Goal: Contribute content: Add original content to the website for others to see

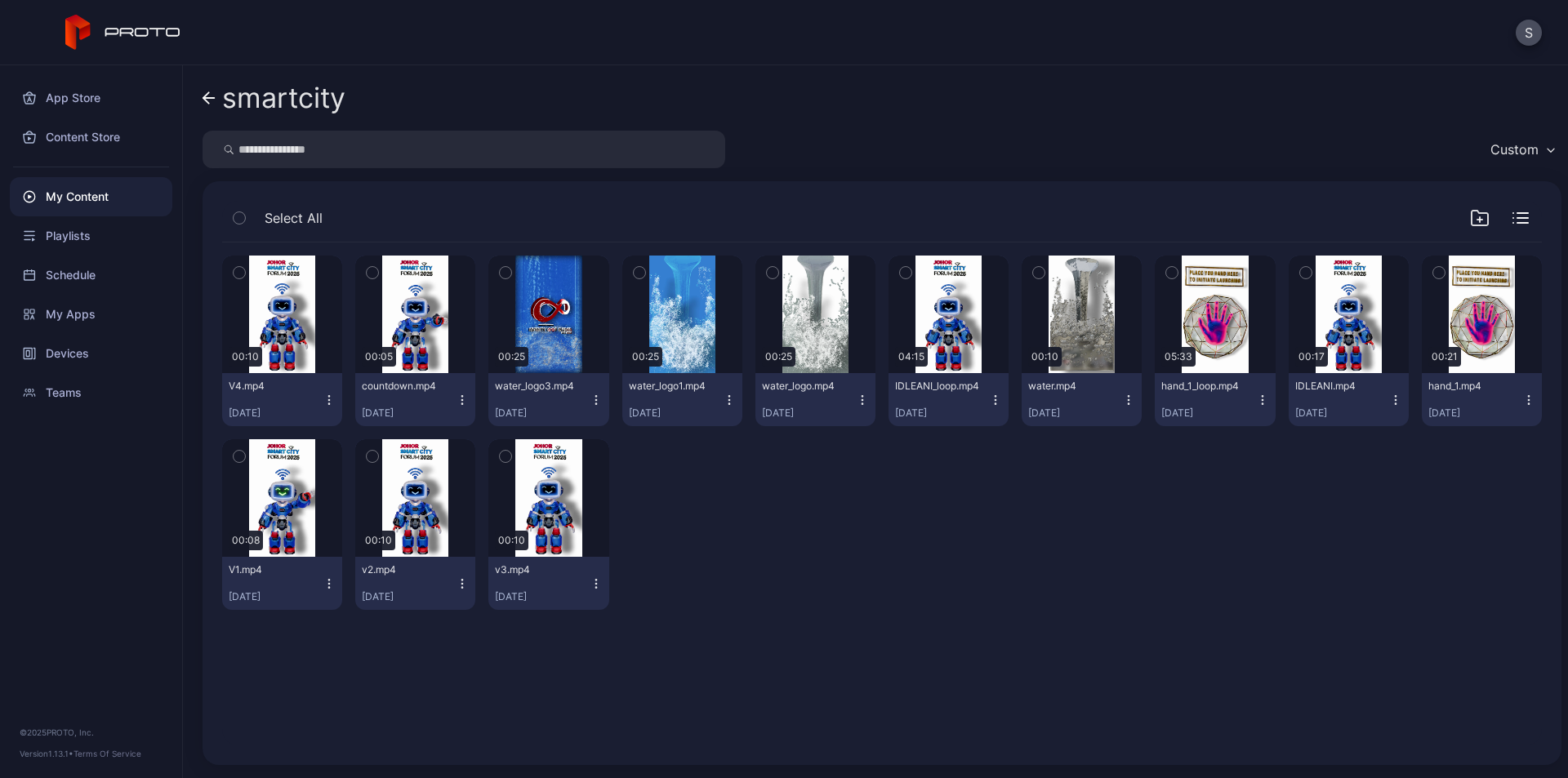
click at [1262, 403] on icon "button" at bounding box center [1262, 403] width 1 height 1
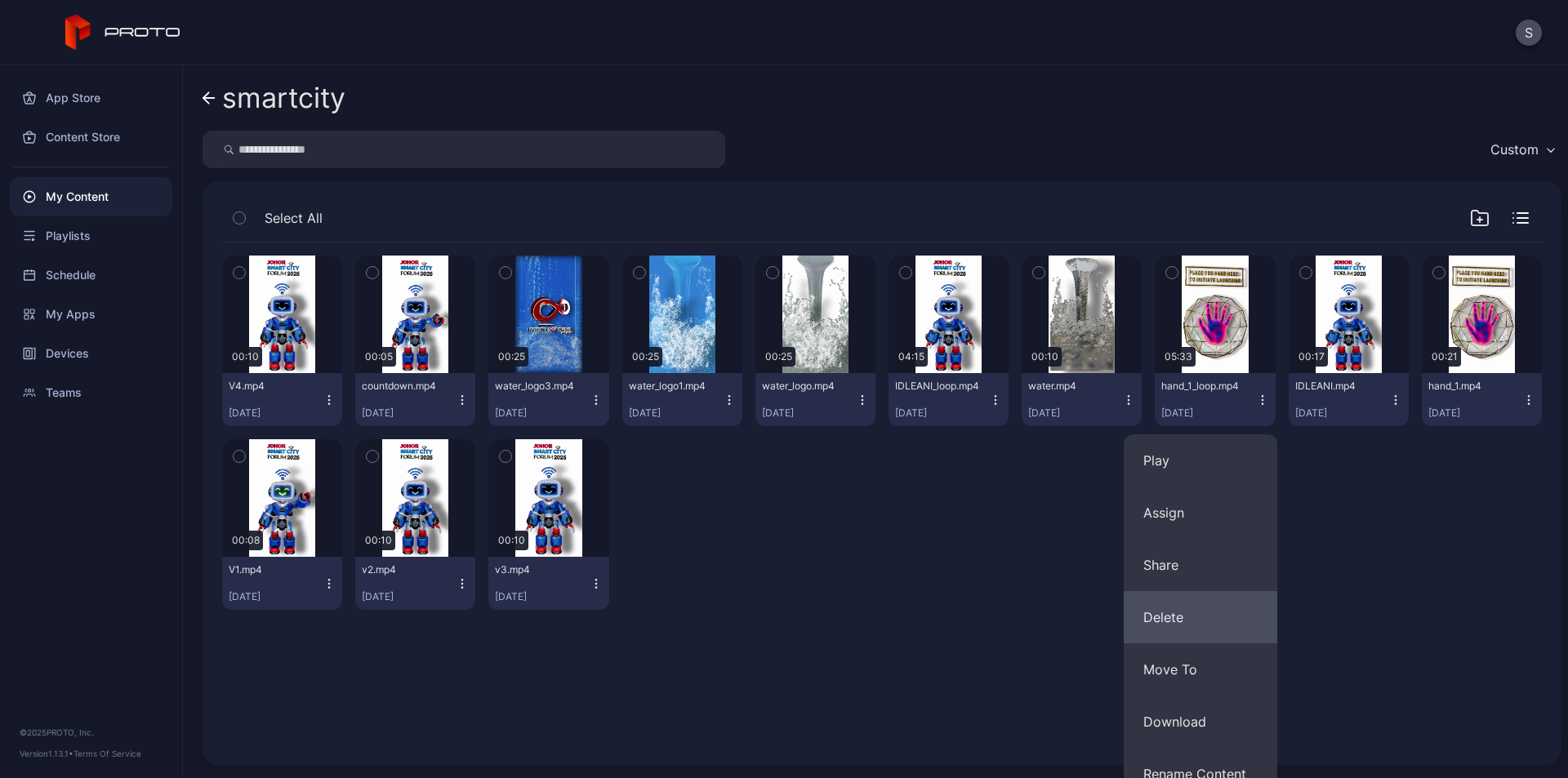
click at [1172, 615] on button "Delete" at bounding box center [1200, 616] width 153 height 52
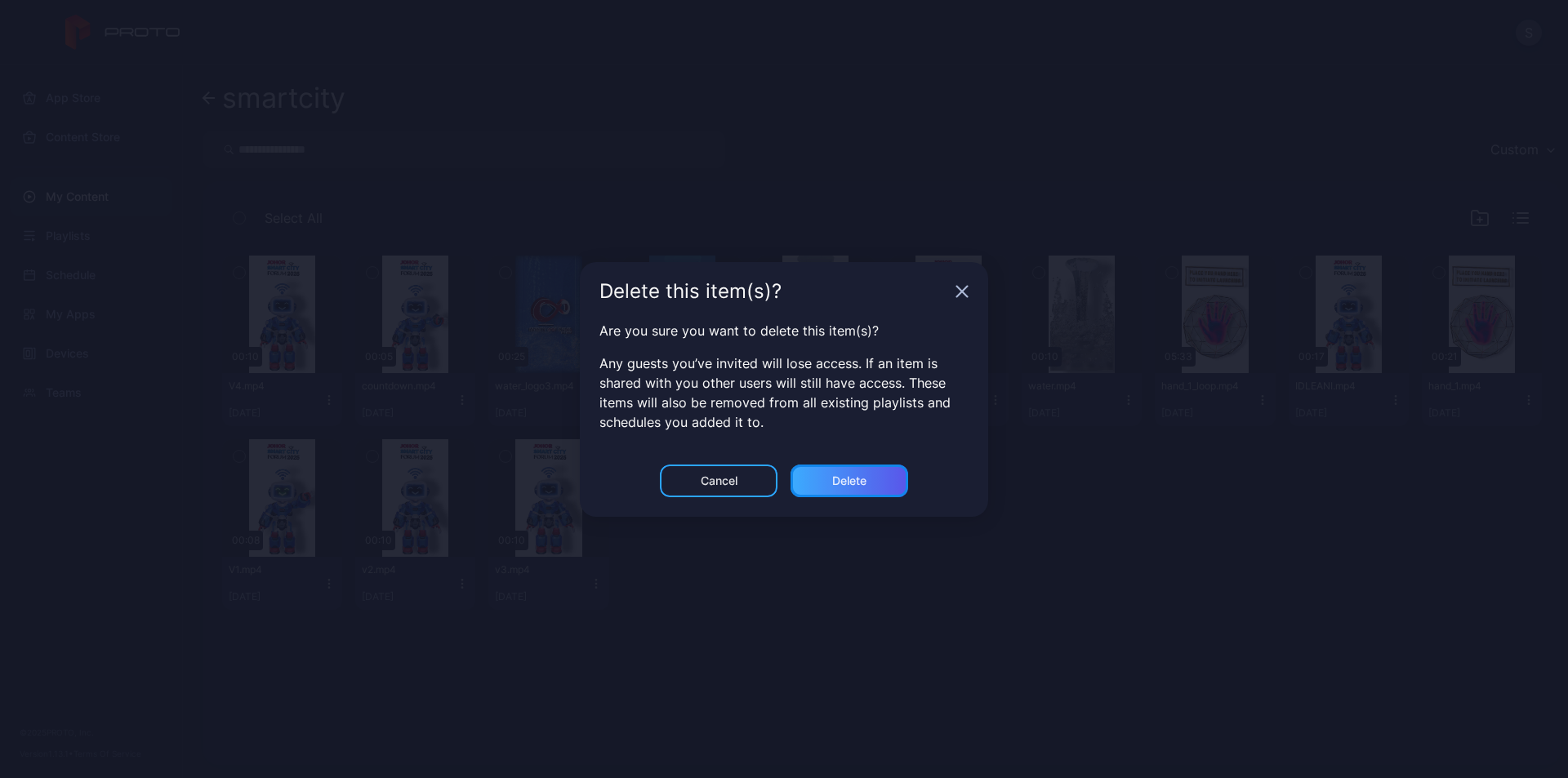
click at [891, 490] on div "Delete" at bounding box center [849, 481] width 118 height 33
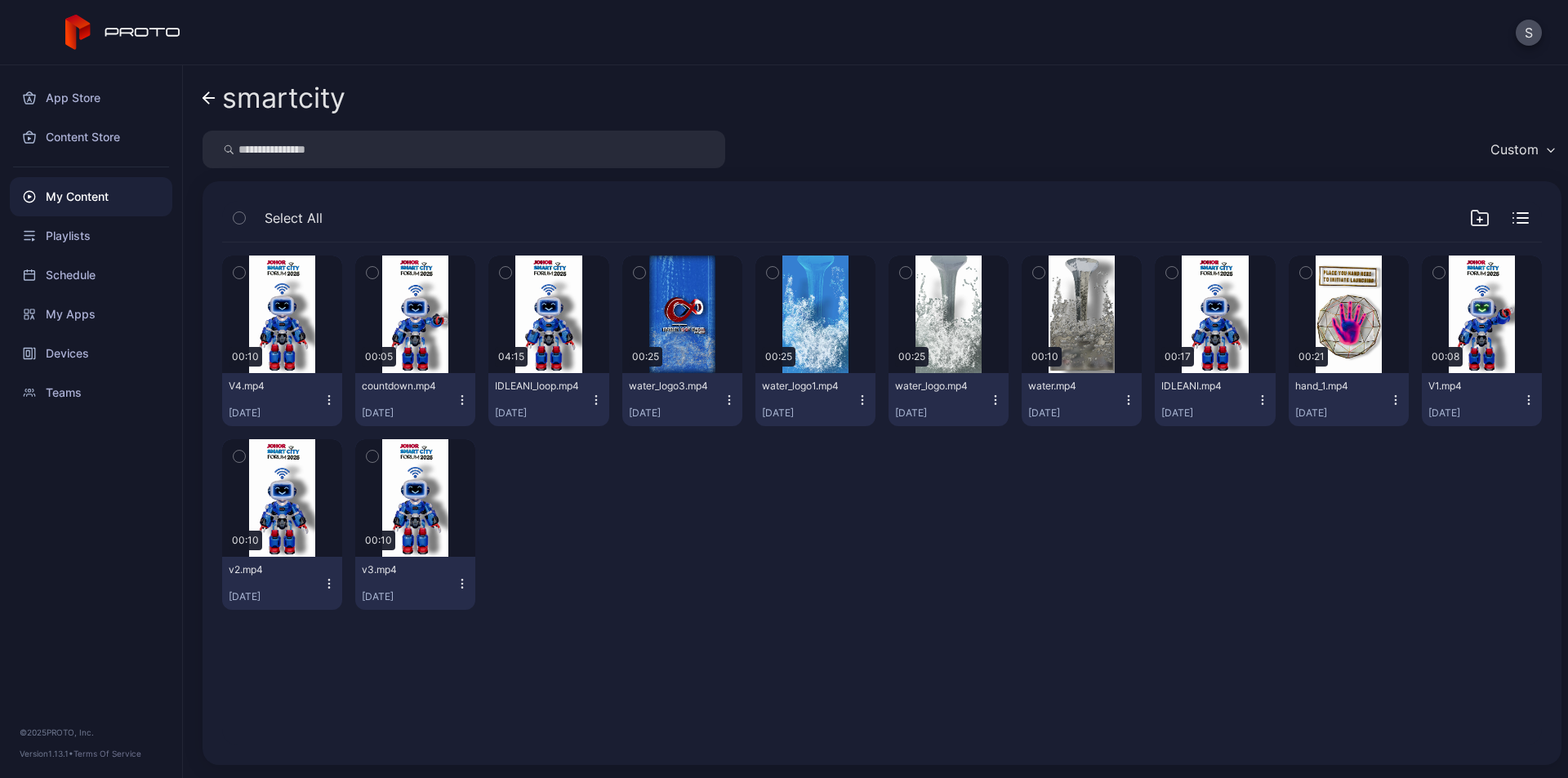
click at [216, 93] on link "smartcity" at bounding box center [274, 97] width 143 height 39
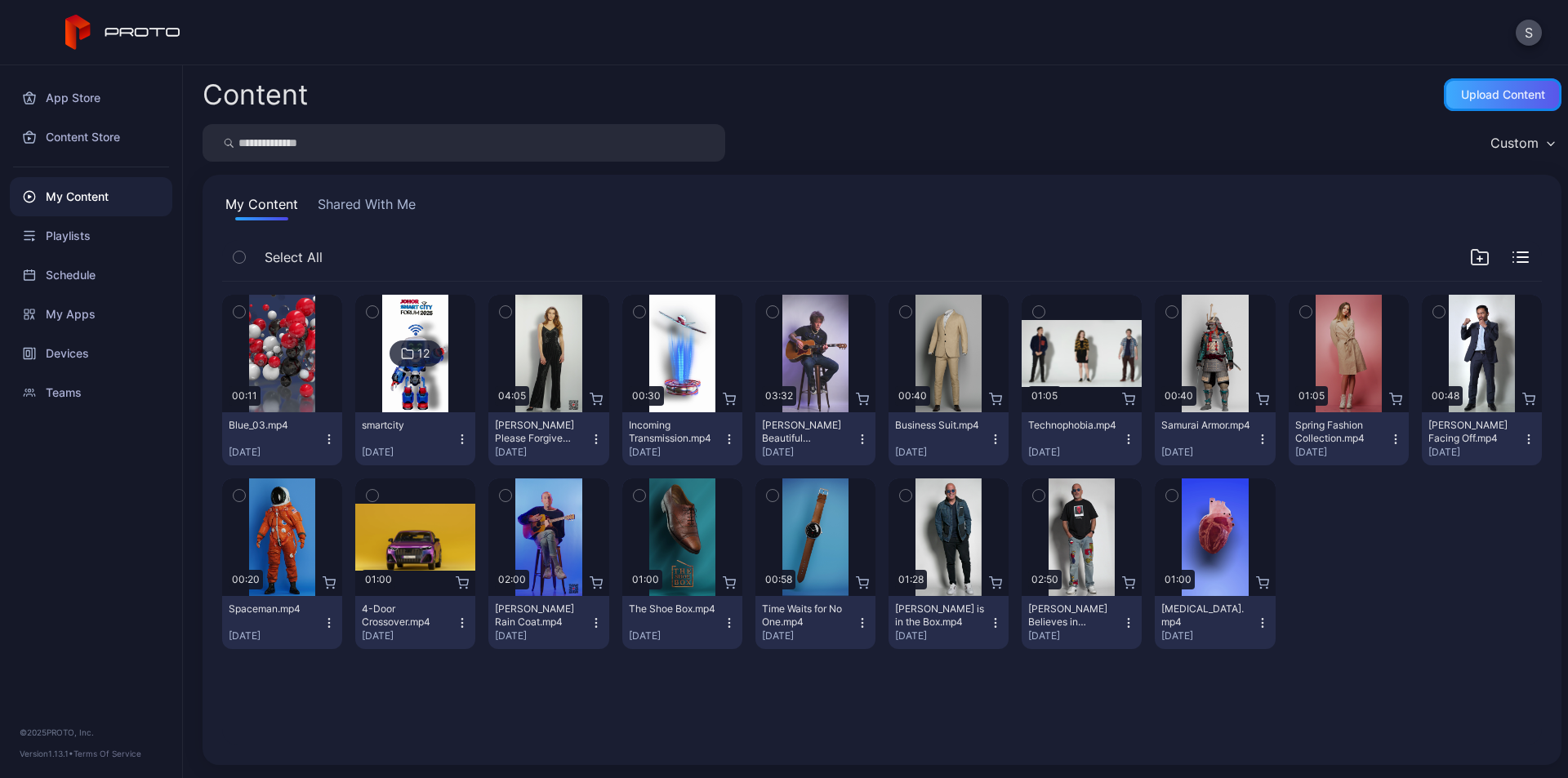
click at [1498, 103] on div "Upload Content" at bounding box center [1503, 95] width 118 height 33
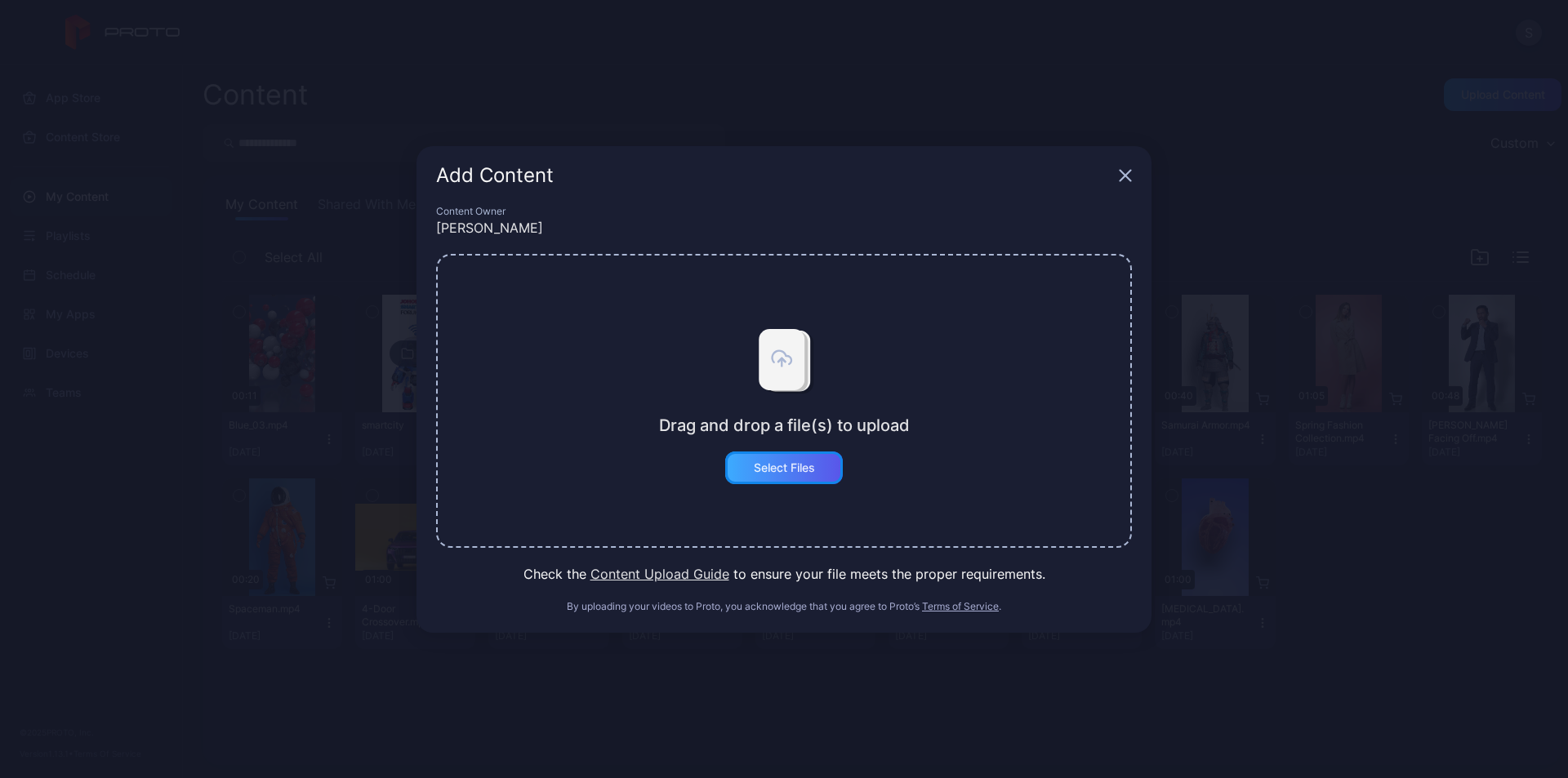
click at [772, 468] on div "Select Files" at bounding box center [784, 468] width 62 height 13
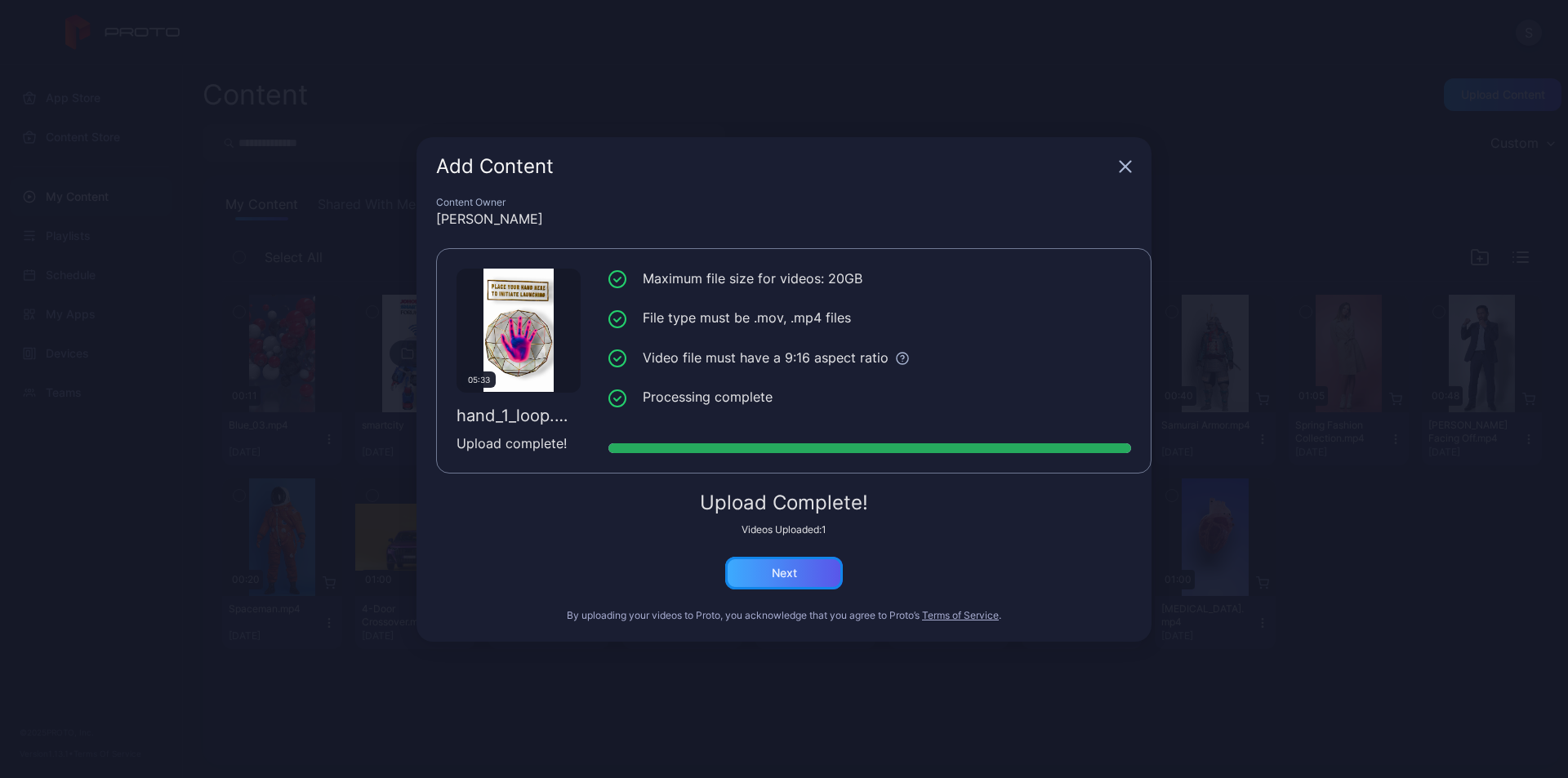
click at [817, 576] on div "Next" at bounding box center [784, 573] width 118 height 33
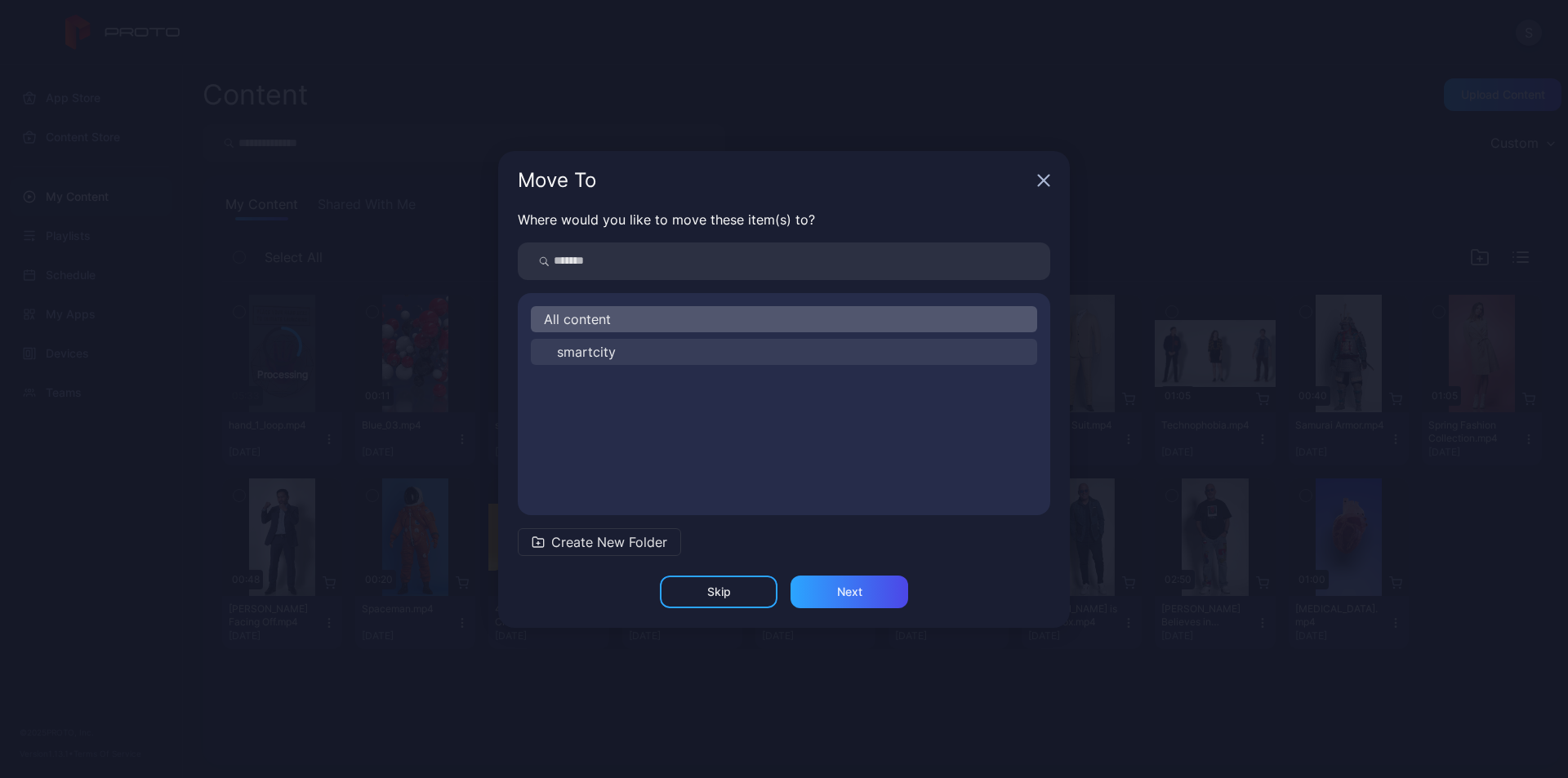
click at [597, 361] on span "smartcity" at bounding box center [586, 351] width 59 height 19
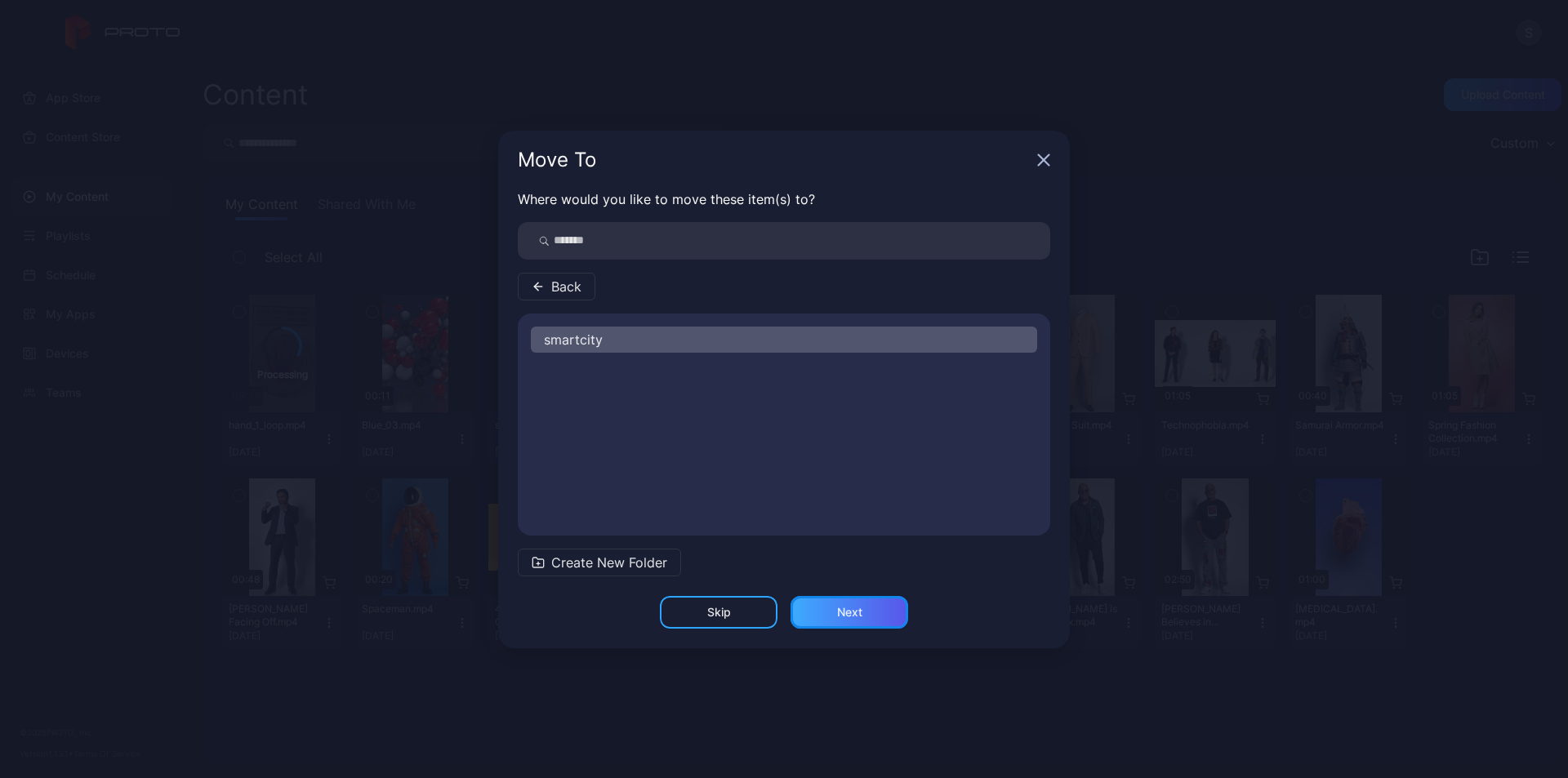
click at [835, 618] on div "Next" at bounding box center [849, 613] width 118 height 33
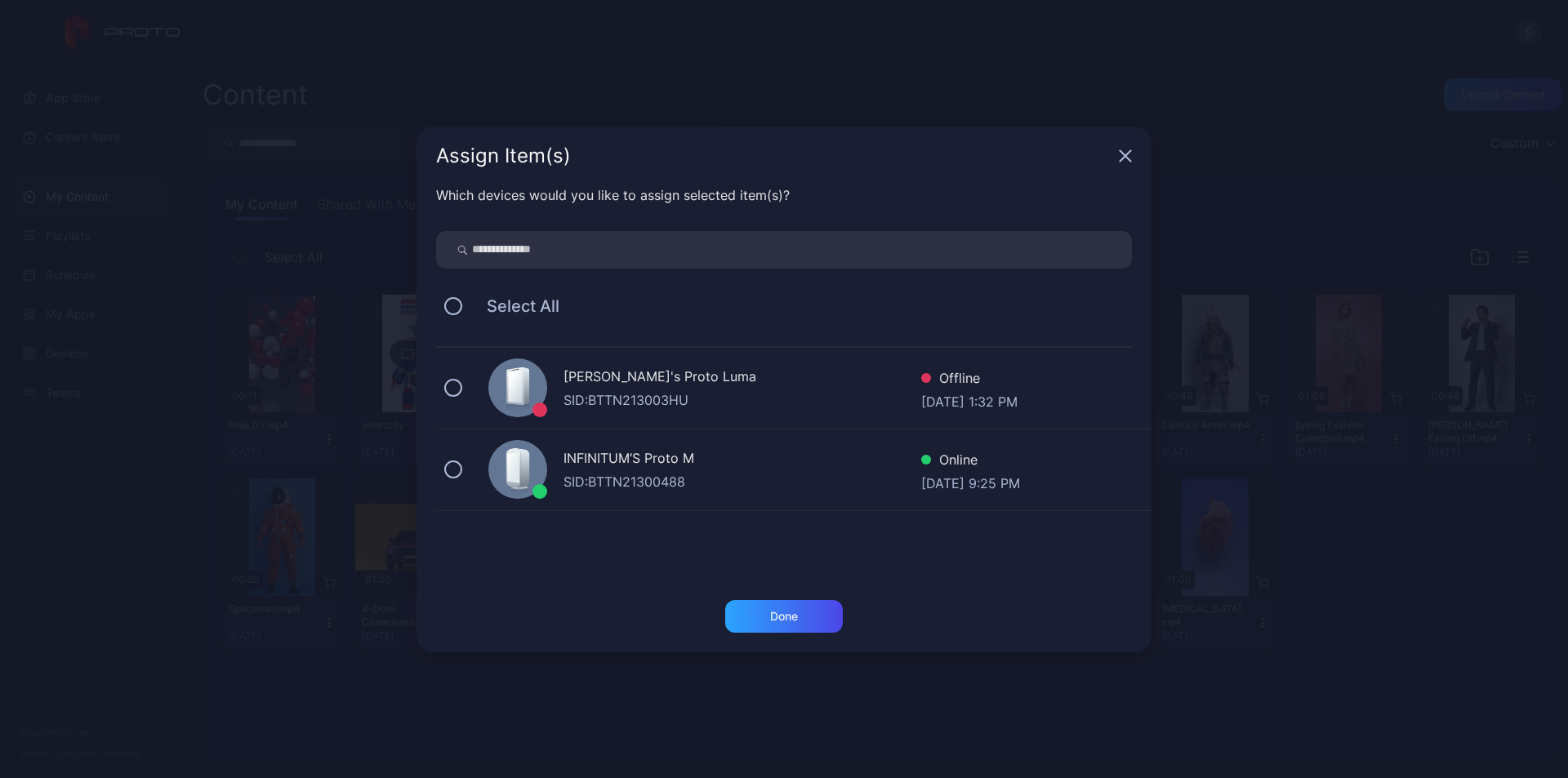
click at [642, 457] on div "INFINITUM’S Proto M" at bounding box center [742, 460] width 358 height 24
click at [778, 597] on div "Which devices would you like to assign selected item(s)? Select All KEN's Proto…" at bounding box center [784, 392] width 735 height 414
click at [778, 611] on div "Done" at bounding box center [784, 616] width 28 height 13
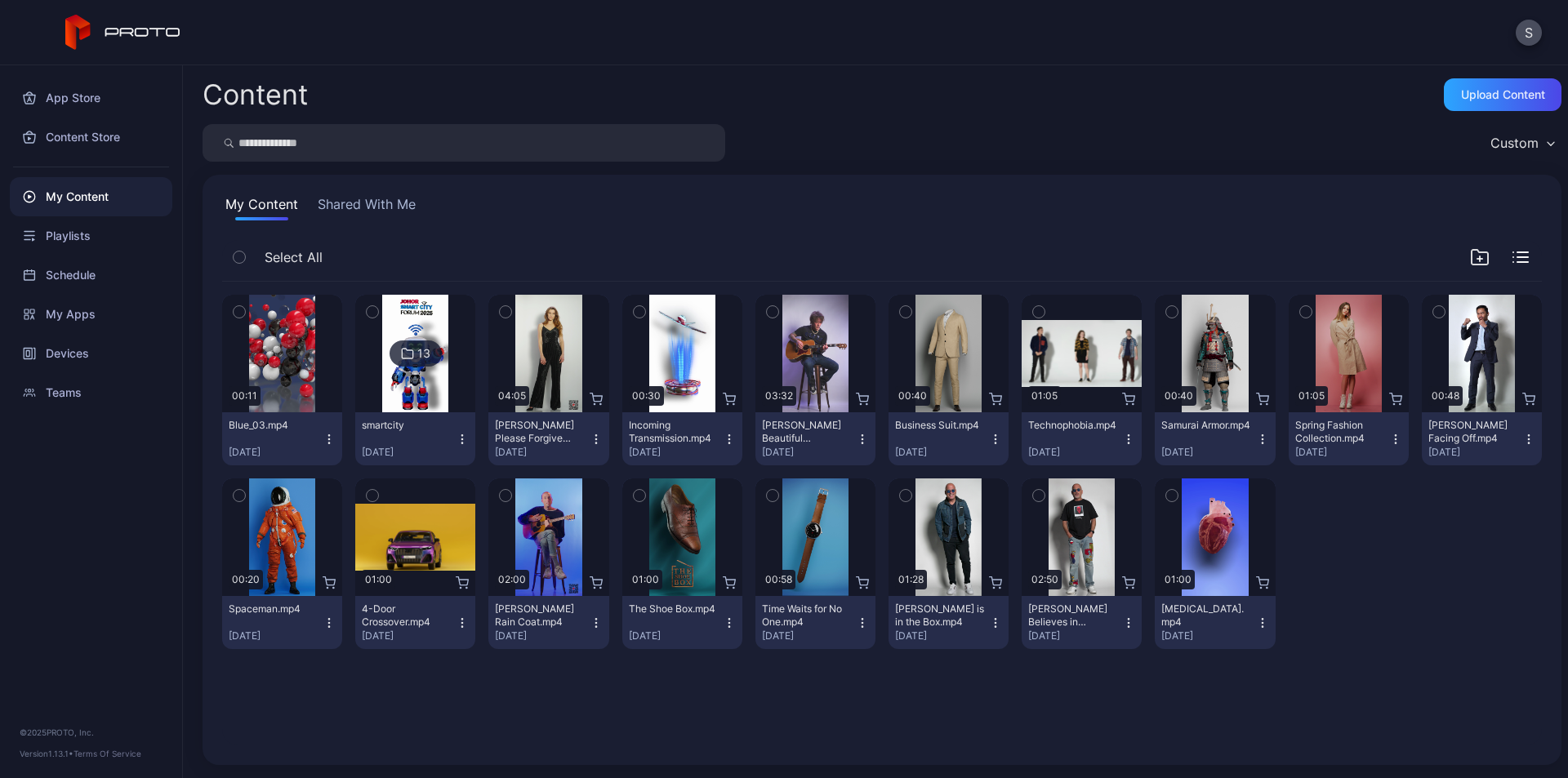
click at [403, 354] on icon at bounding box center [407, 353] width 13 height 19
